Goal: Information Seeking & Learning: Learn about a topic

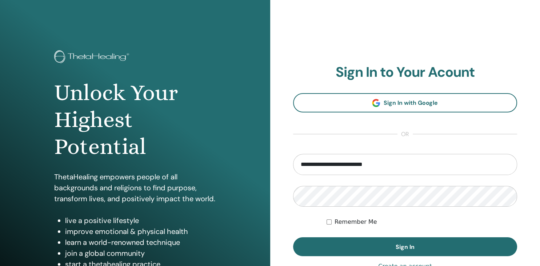
type input "**********"
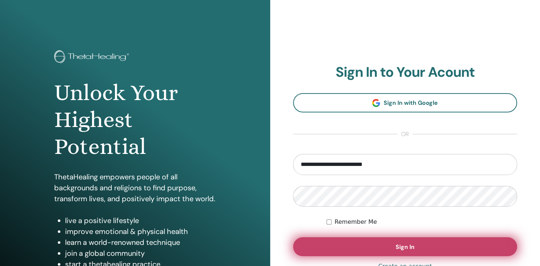
click at [414, 244] on span "Sign In" at bounding box center [405, 247] width 19 height 8
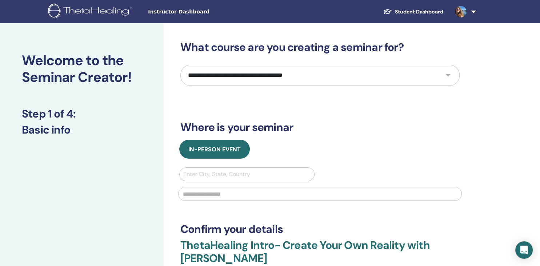
click at [472, 12] on link at bounding box center [464, 11] width 30 height 23
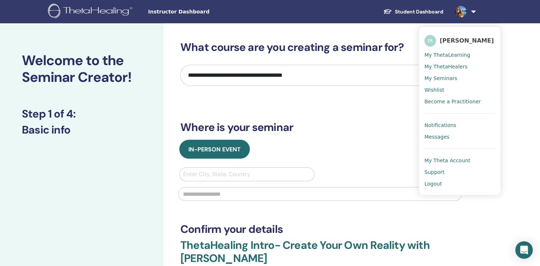
click at [452, 42] on span "Iryna Ries" at bounding box center [467, 41] width 54 height 8
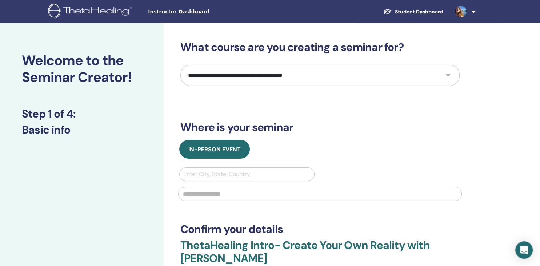
click at [475, 9] on link at bounding box center [464, 11] width 30 height 23
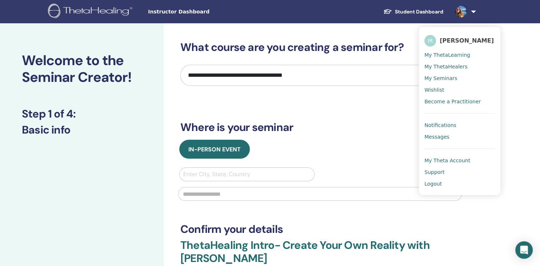
click at [439, 57] on span "My ThetaLearning" at bounding box center [447, 55] width 46 height 7
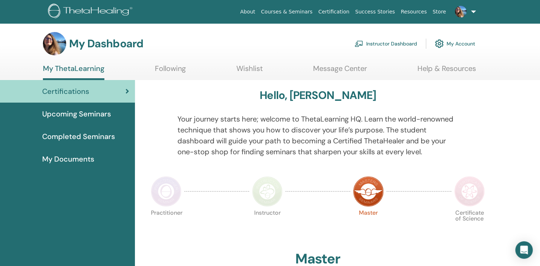
click at [397, 42] on link "Instructor Dashboard" at bounding box center [386, 44] width 63 height 16
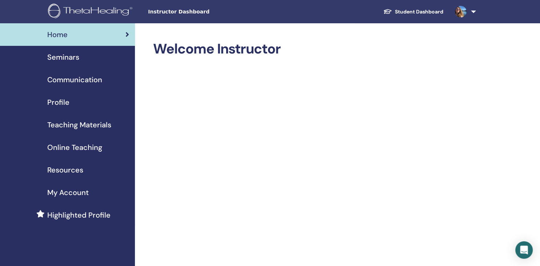
click at [80, 145] on span "Online Teaching" at bounding box center [74, 147] width 55 height 11
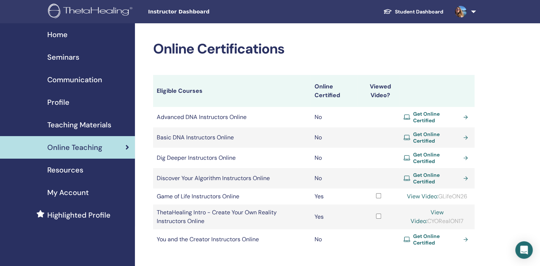
click at [422, 194] on link "View Video:" at bounding box center [422, 196] width 31 height 8
click at [474, 11] on link at bounding box center [464, 11] width 30 height 23
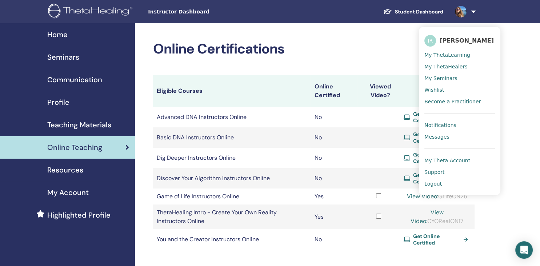
click at [474, 11] on link at bounding box center [464, 11] width 30 height 23
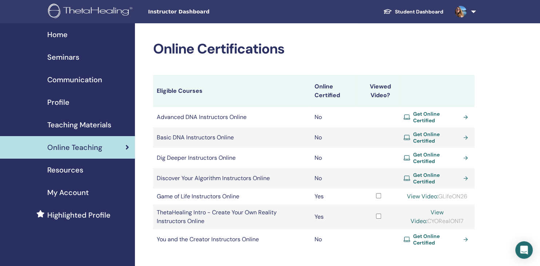
drag, startPoint x: 418, startPoint y: 221, endPoint x: 453, endPoint y: 223, distance: 35.4
click at [453, 223] on div "View Video: CYORealON17" at bounding box center [437, 216] width 68 height 17
copy div "CYORealON17"
click at [472, 13] on link at bounding box center [464, 11] width 30 height 23
